Goal: Task Accomplishment & Management: Use online tool/utility

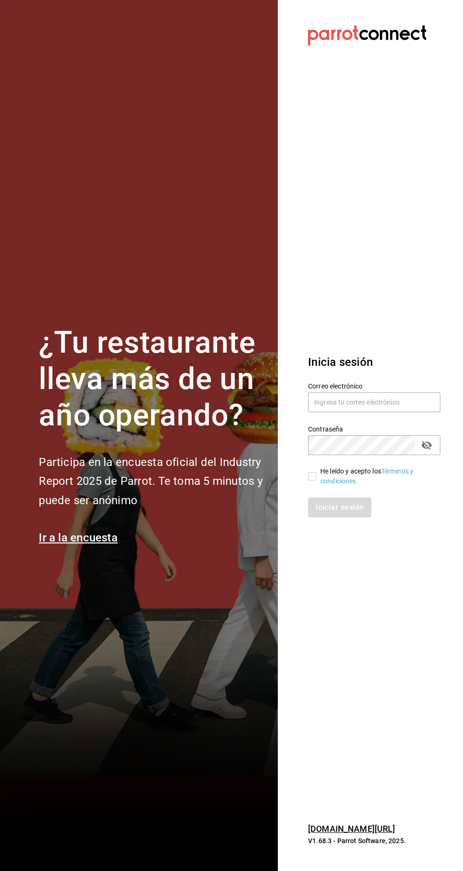
click at [383, 432] on label "Contraseña" at bounding box center [374, 429] width 132 height 7
type input "nolita@multiuser.com"
click at [312, 481] on input "He leído y acepto los Términos y condiciones." at bounding box center [312, 476] width 8 height 8
checkbox input "true"
click at [342, 517] on button "Iniciar sesión" at bounding box center [340, 508] width 64 height 20
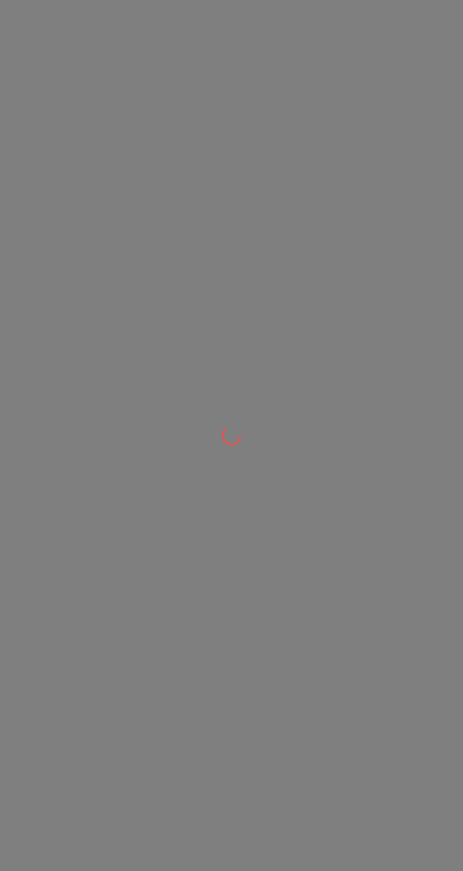
click at [243, 506] on div at bounding box center [231, 435] width 463 height 871
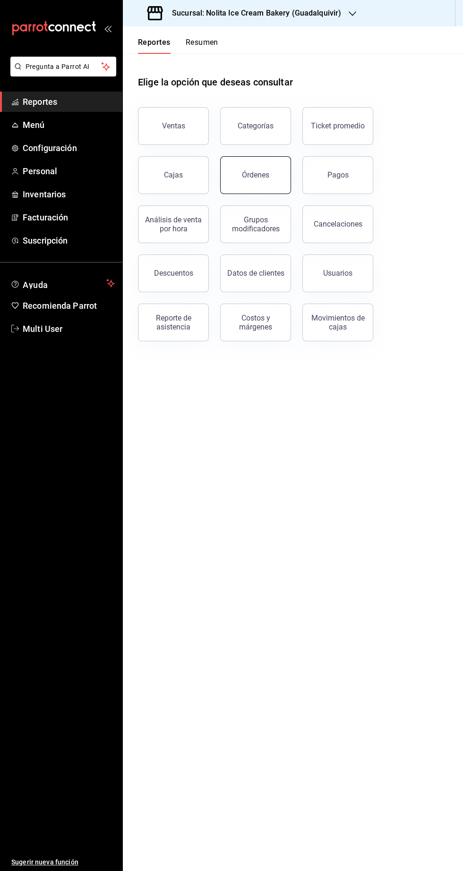
click at [263, 189] on button "Órdenes" at bounding box center [255, 175] width 71 height 38
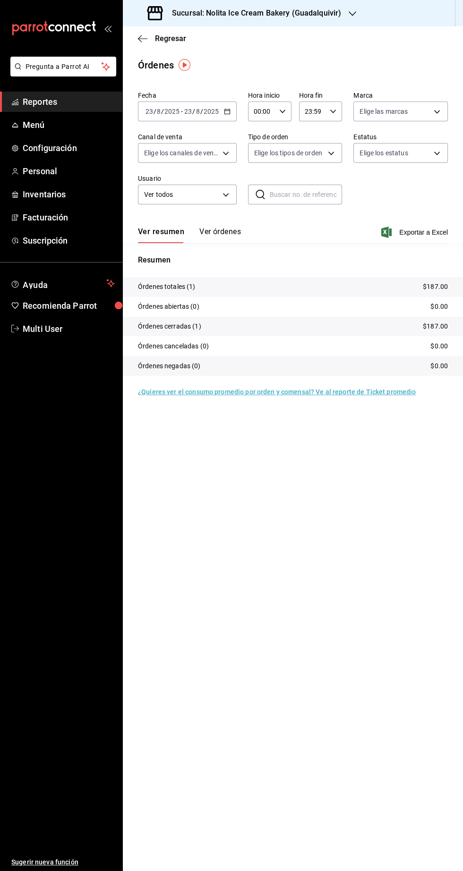
click at [271, 580] on main "Regresar Órdenes Fecha [DATE] [DATE] - [DATE] [DATE] Hora inicio 00:00 Hora ini…" at bounding box center [293, 448] width 340 height 845
click at [231, 235] on button "Ver órdenes" at bounding box center [220, 235] width 42 height 16
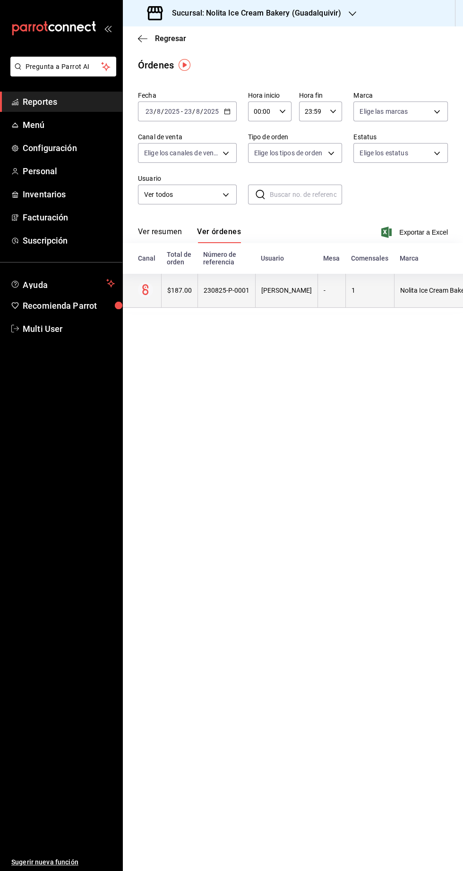
click at [370, 293] on div "1" at bounding box center [369, 291] width 37 height 8
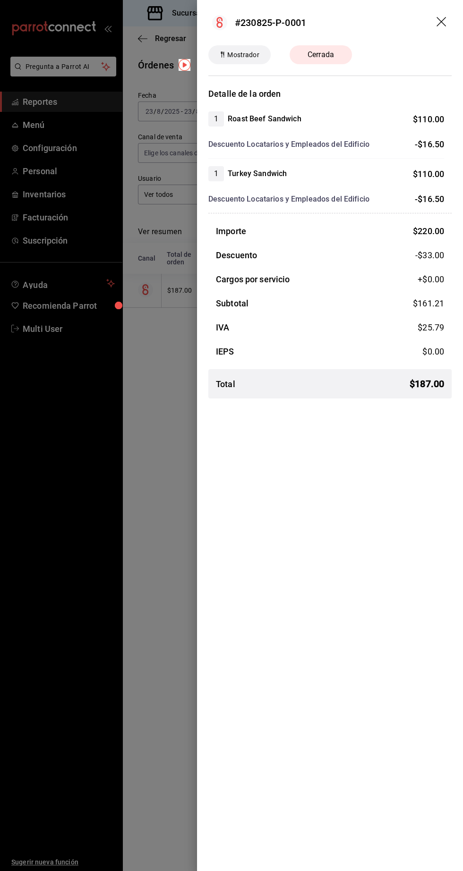
click at [140, 679] on div at bounding box center [231, 435] width 463 height 871
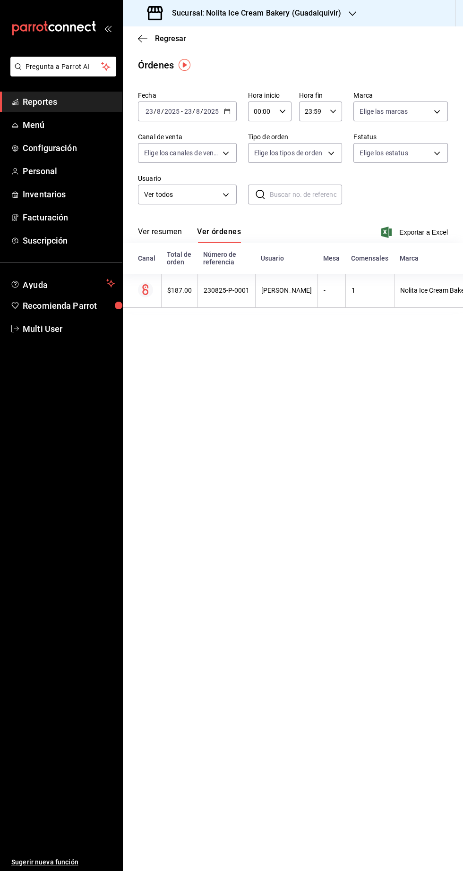
click at [325, 14] on h3 "Sucursal: Nolita Ice Cream Bakery (Guadalquivir)" at bounding box center [252, 13] width 177 height 11
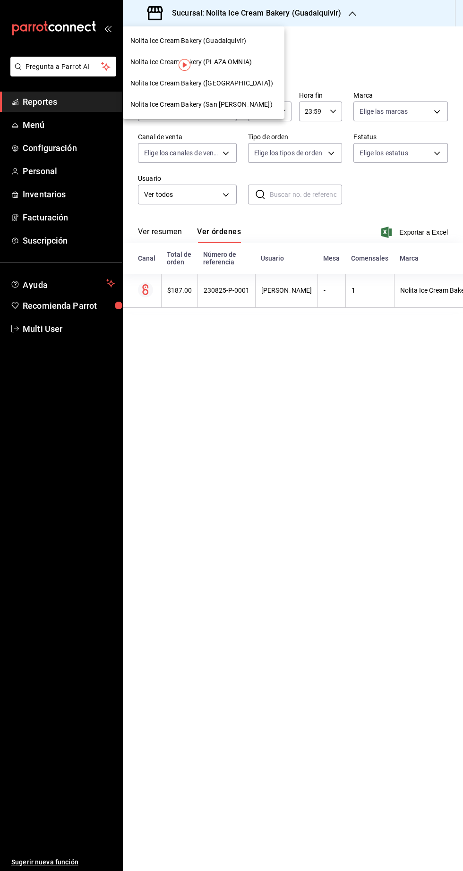
click at [249, 83] on span "Nolita Ice Cream Bakery ([GEOGRAPHIC_DATA])" at bounding box center [201, 83] width 143 height 10
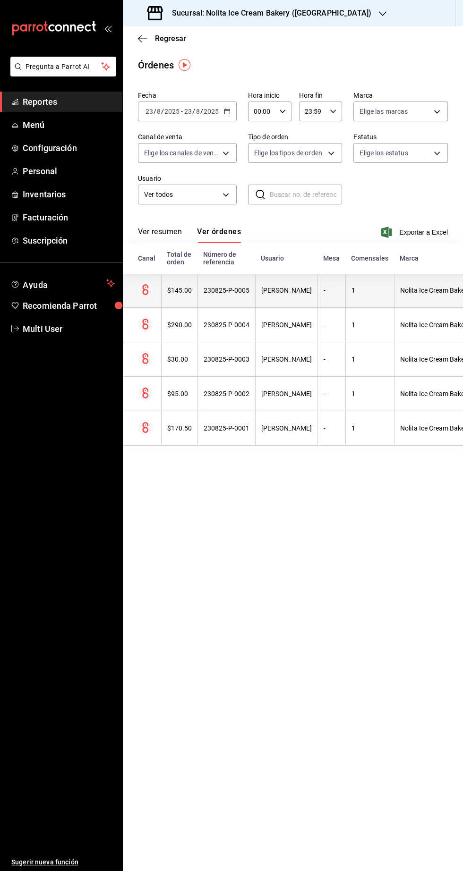
click at [354, 300] on th "1" at bounding box center [369, 290] width 49 height 34
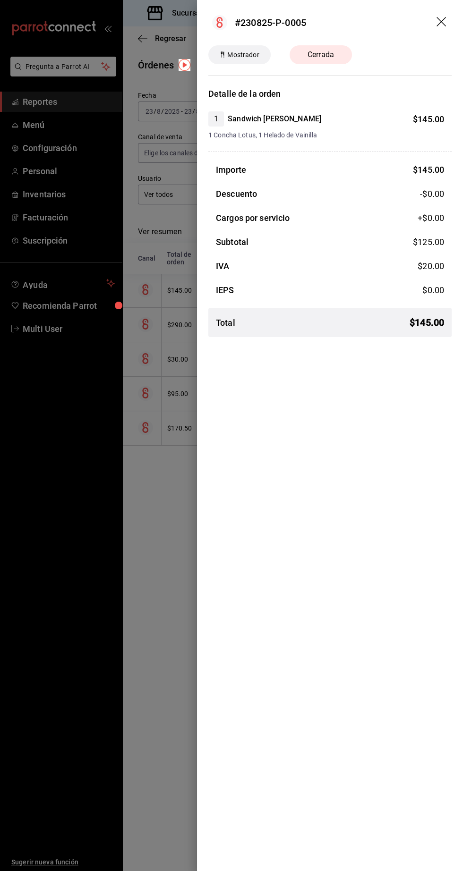
click at [131, 608] on div at bounding box center [231, 435] width 463 height 871
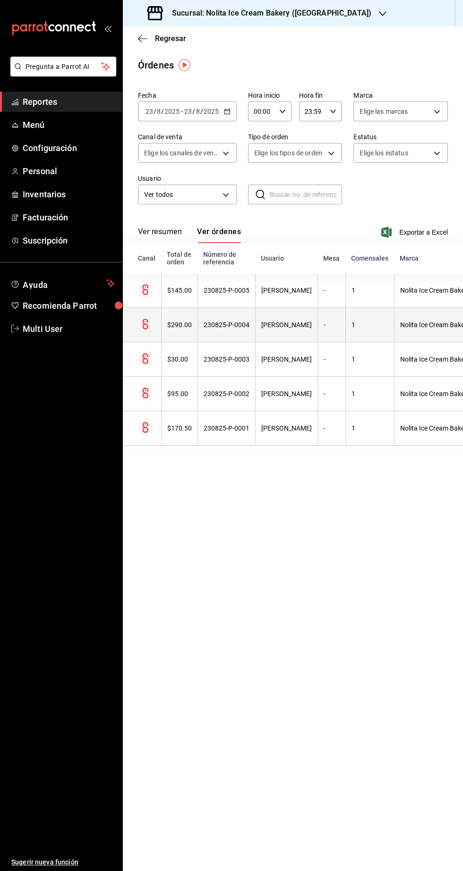
click at [272, 329] on th "[PERSON_NAME]" at bounding box center [286, 325] width 62 height 34
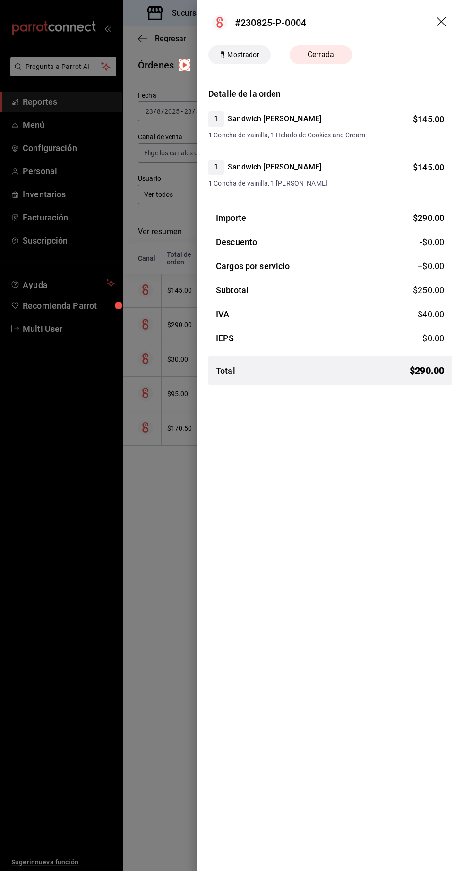
click at [126, 604] on div at bounding box center [231, 435] width 463 height 871
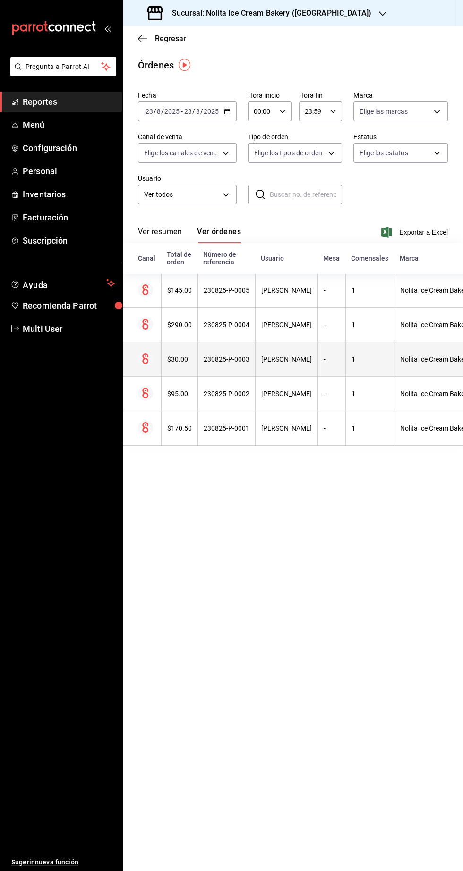
click at [287, 360] on div "[PERSON_NAME]" at bounding box center [286, 360] width 51 height 8
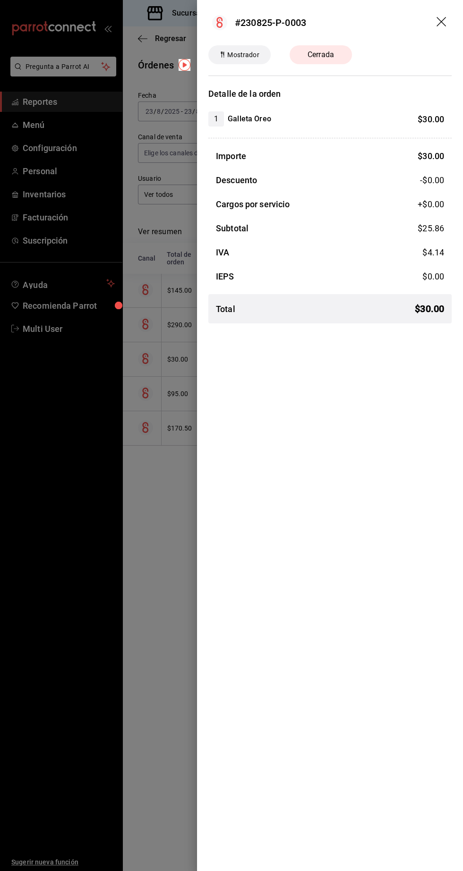
click at [118, 579] on div at bounding box center [231, 435] width 463 height 871
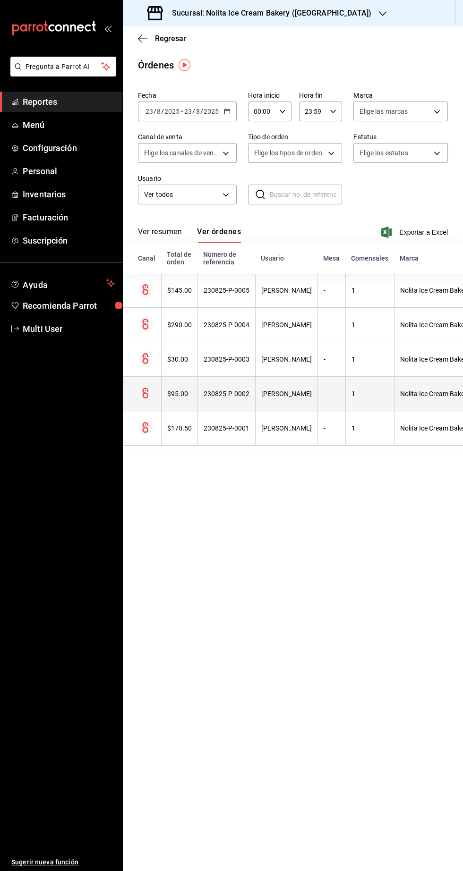
click at [266, 393] on div "[PERSON_NAME]" at bounding box center [286, 394] width 51 height 8
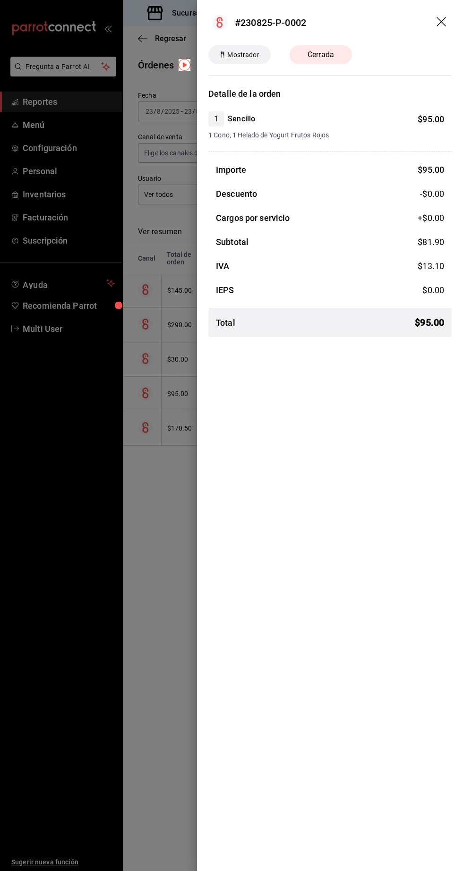
click at [111, 604] on div at bounding box center [231, 435] width 463 height 871
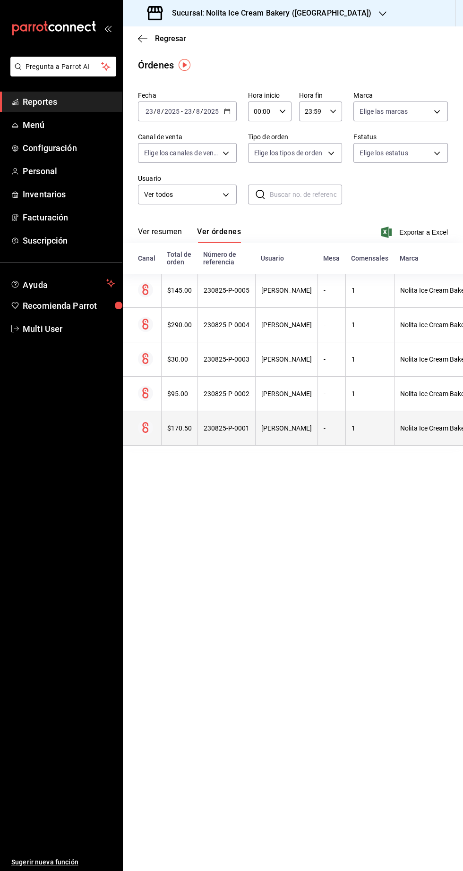
click at [241, 431] on div "230825-P-0001" at bounding box center [226, 428] width 46 height 8
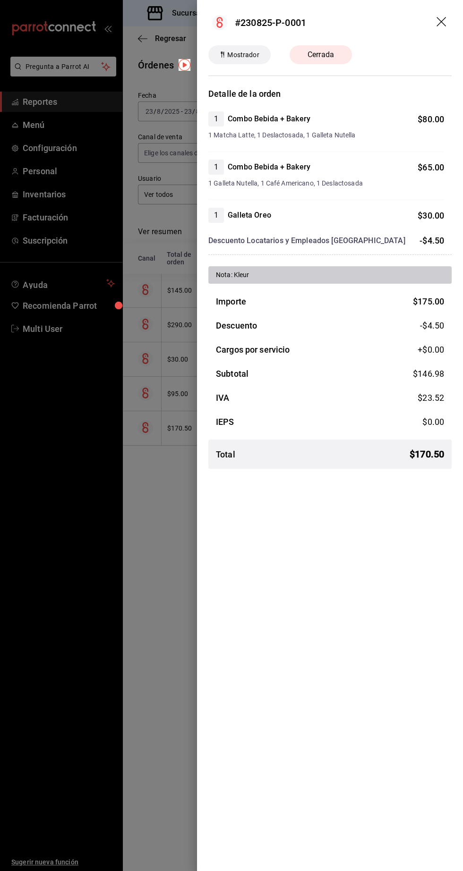
click at [146, 601] on div at bounding box center [231, 435] width 463 height 871
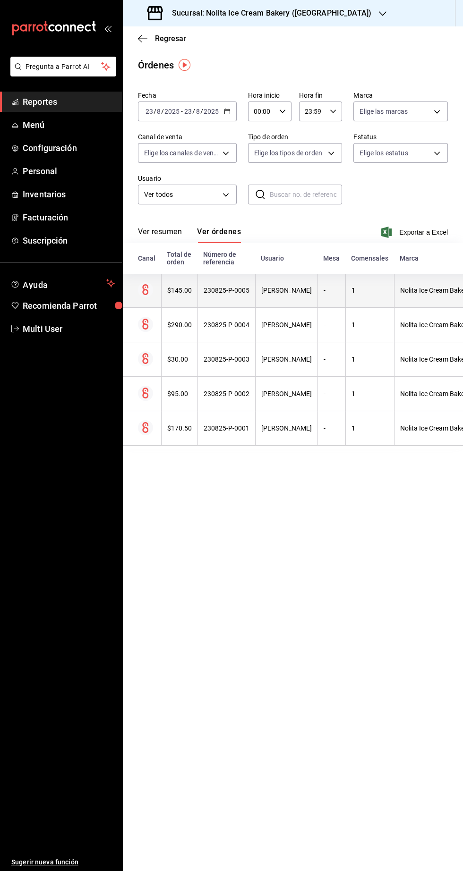
click at [351, 291] on div "1" at bounding box center [369, 291] width 37 height 8
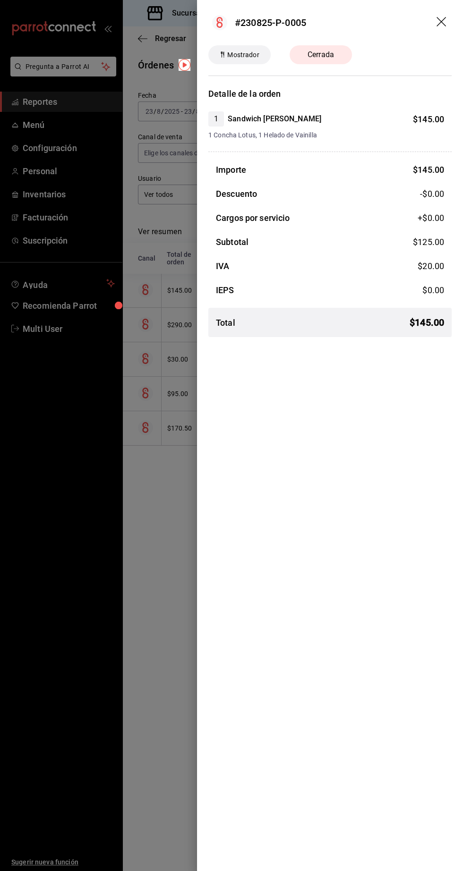
click at [85, 626] on div at bounding box center [231, 435] width 463 height 871
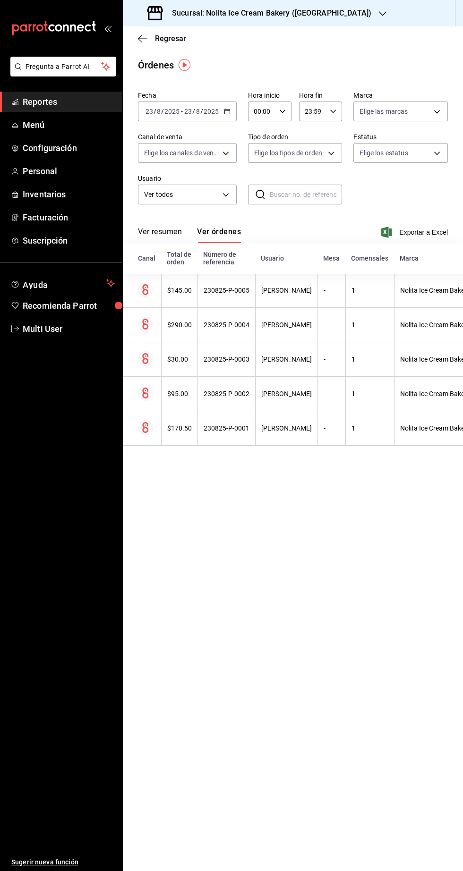
click at [379, 14] on icon "button" at bounding box center [383, 13] width 8 height 5
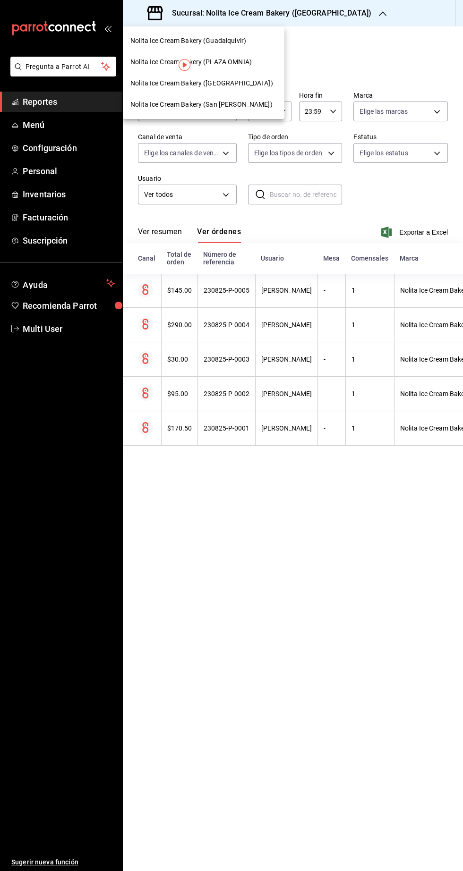
click at [74, 102] on div at bounding box center [231, 435] width 463 height 871
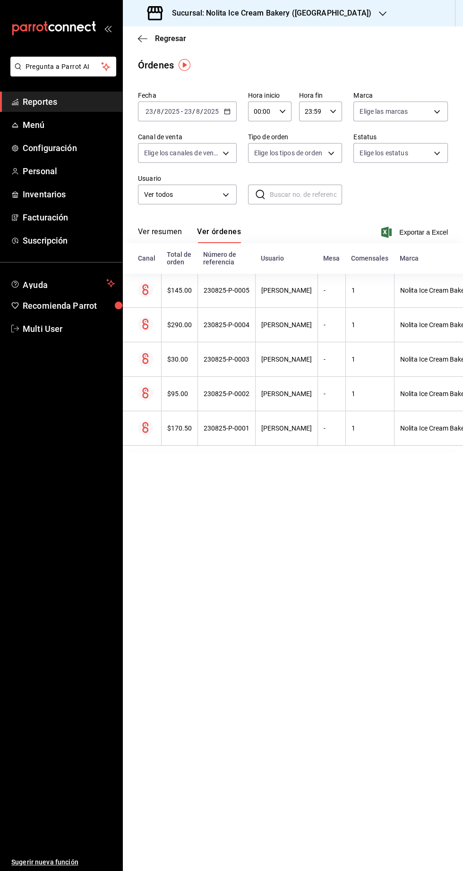
click at [66, 107] on span "Reportes" at bounding box center [69, 101] width 92 height 13
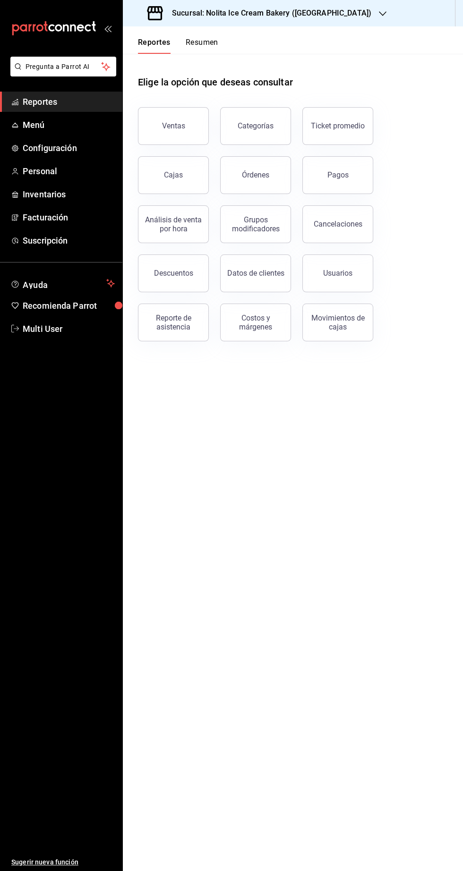
click at [203, 41] on button "Resumen" at bounding box center [202, 46] width 33 height 16
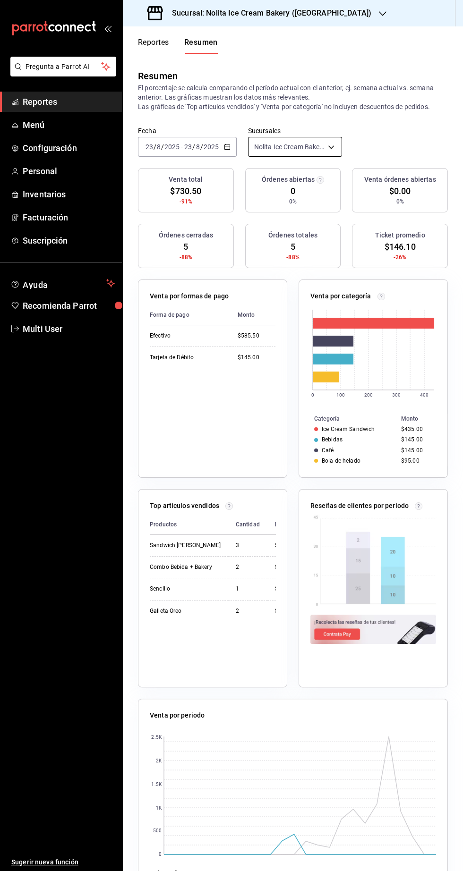
click at [308, 147] on body "Pregunta a Parrot AI Reportes Menú Configuración Personal Inventarios Facturaci…" at bounding box center [231, 435] width 463 height 871
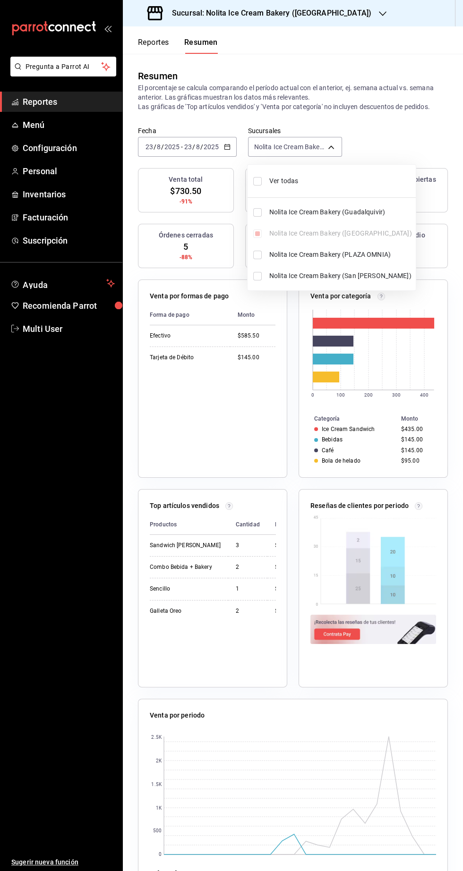
click at [310, 181] on span "Ver todas" at bounding box center [340, 181] width 143 height 10
type input "[object Object],[object Object],[object Object],[object Object]"
checkbox input "true"
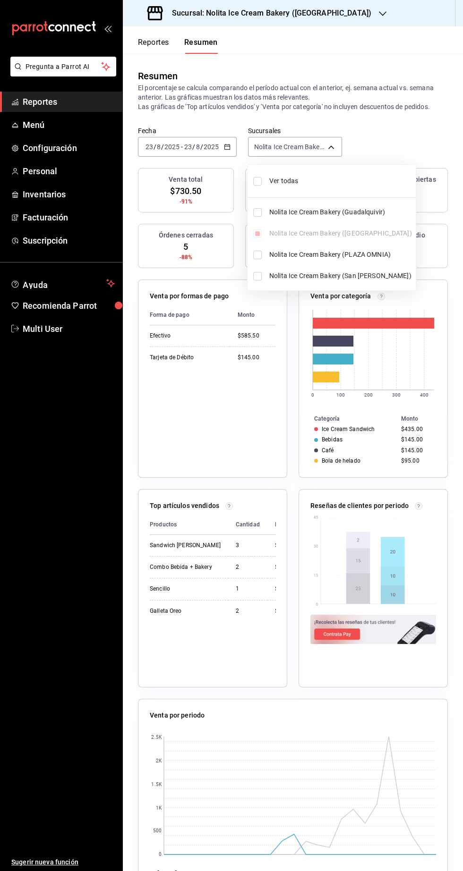
checkbox input "true"
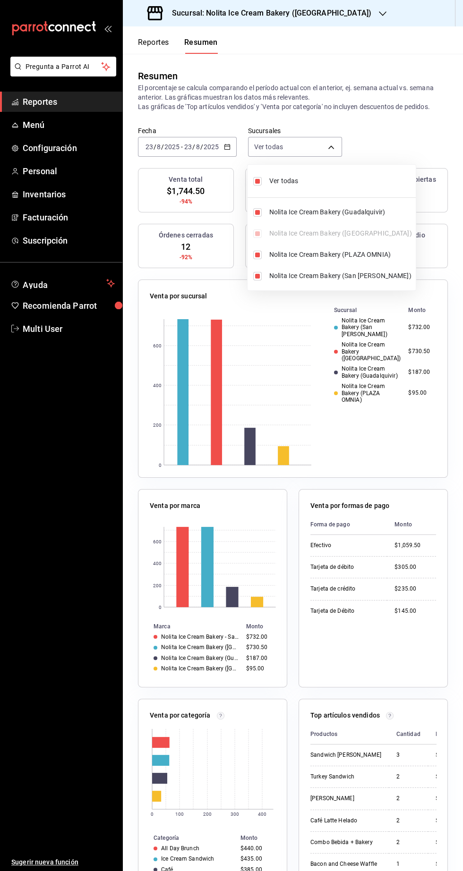
click at [418, 147] on div at bounding box center [231, 435] width 463 height 871
